Goal: Understand process/instructions

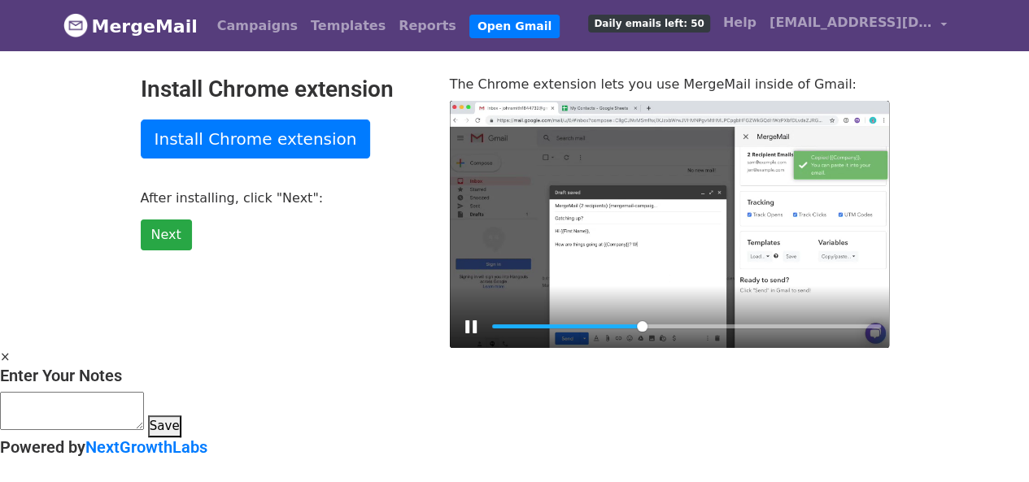
click at [613, 277] on div at bounding box center [669, 224] width 439 height 247
type input "38.72"
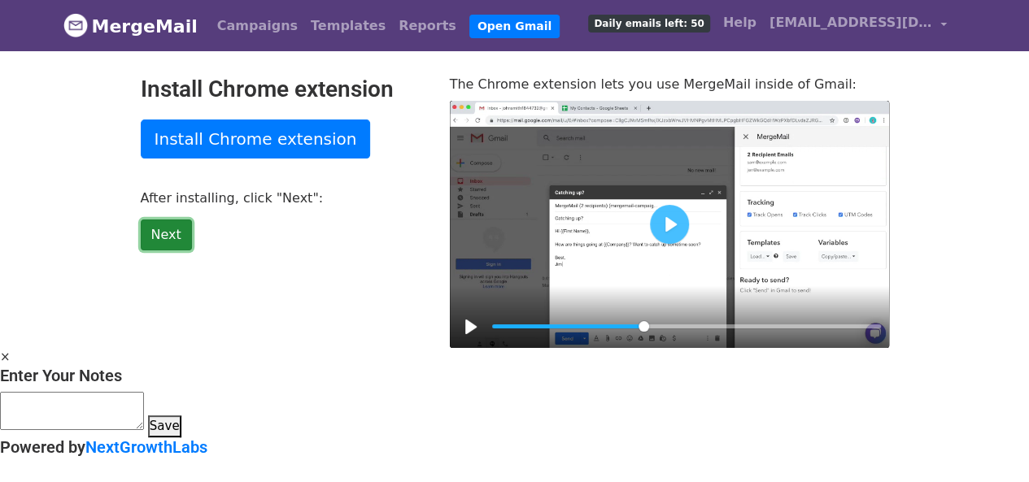
click at [163, 233] on link "Next" at bounding box center [166, 235] width 51 height 31
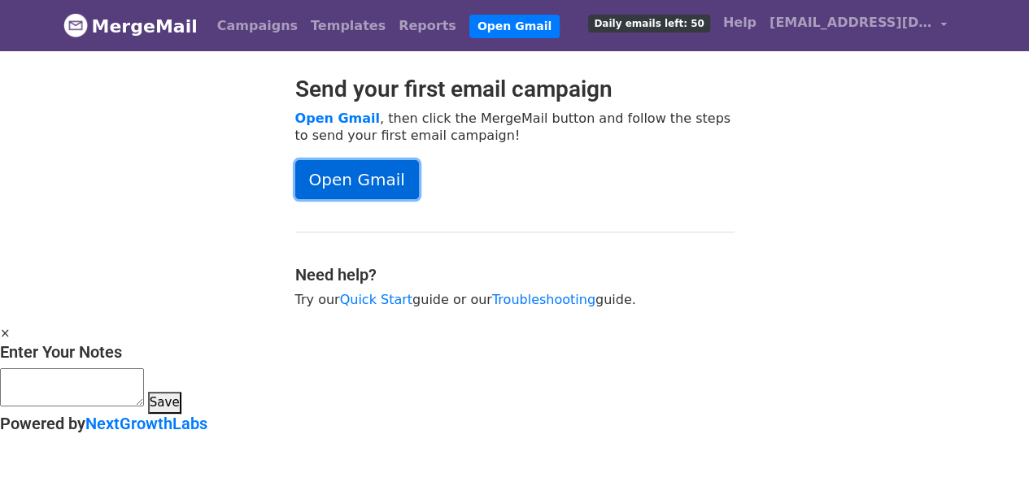
click at [358, 160] on link "Open Gmail" at bounding box center [357, 179] width 124 height 39
